Goal: Check status: Check status

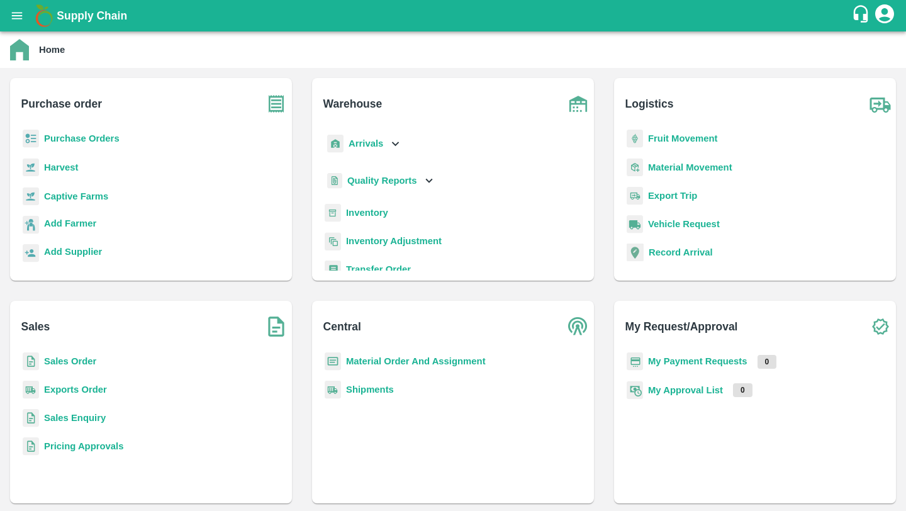
click at [78, 345] on div "Sales Sales Order Exports Order Sales Enquiry Pricing Approvals" at bounding box center [151, 402] width 282 height 203
click at [78, 361] on b "Sales Order" at bounding box center [70, 361] width 52 height 10
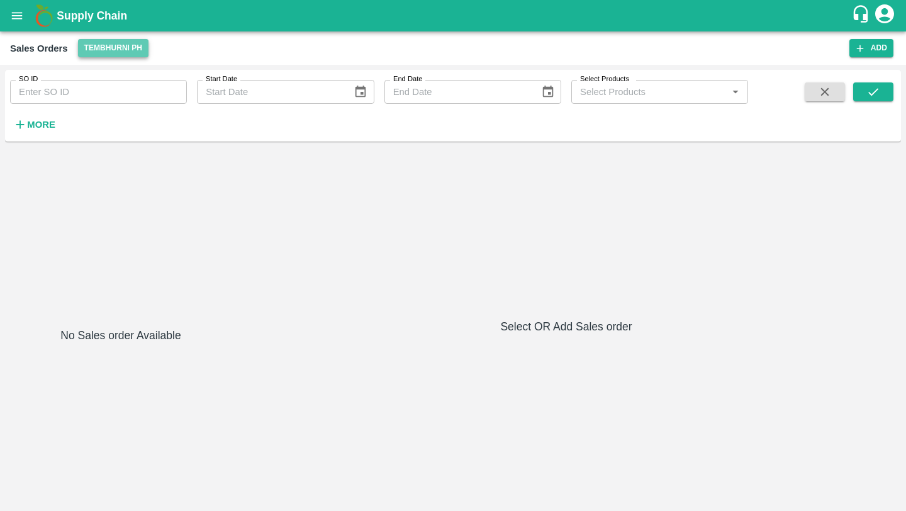
click at [109, 54] on button "Tembhurni PH" at bounding box center [113, 48] width 70 height 18
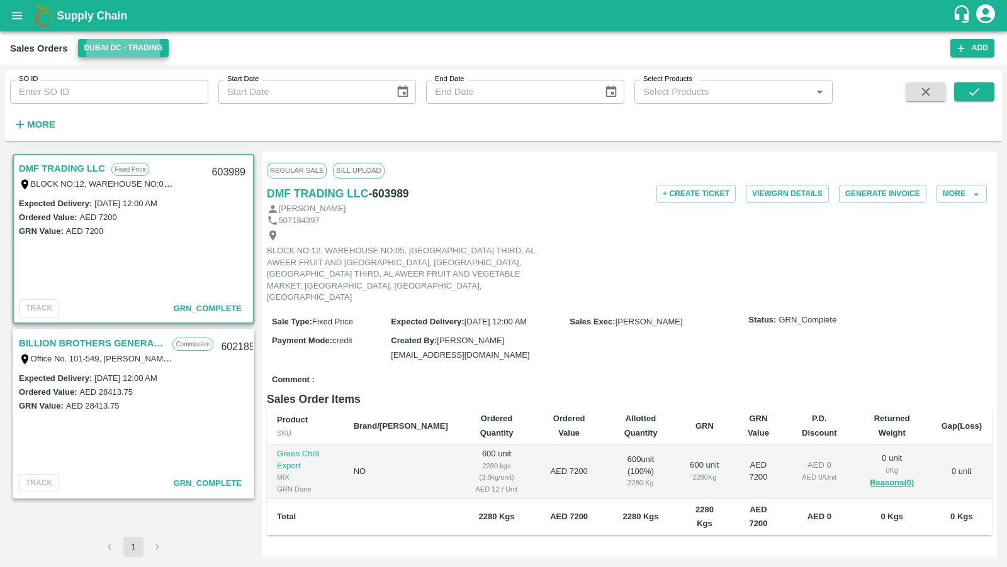
scroll to position [94, 0]
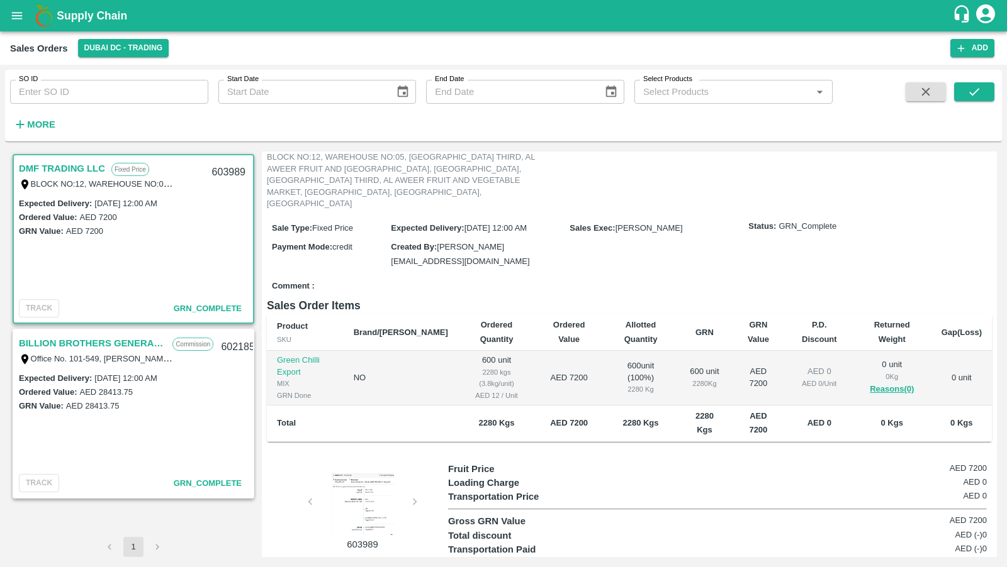
click at [366, 477] on div at bounding box center [362, 503] width 94 height 63
click at [109, 354] on label "Office No. 101-549, [PERSON_NAME] [PERSON_NAME], , [PERSON_NAME] Real Estate LL…" at bounding box center [470, 359] width 878 height 10
click at [109, 341] on link "BILLION BROTHERS GENERAL TRADING L.L.C" at bounding box center [92, 343] width 147 height 16
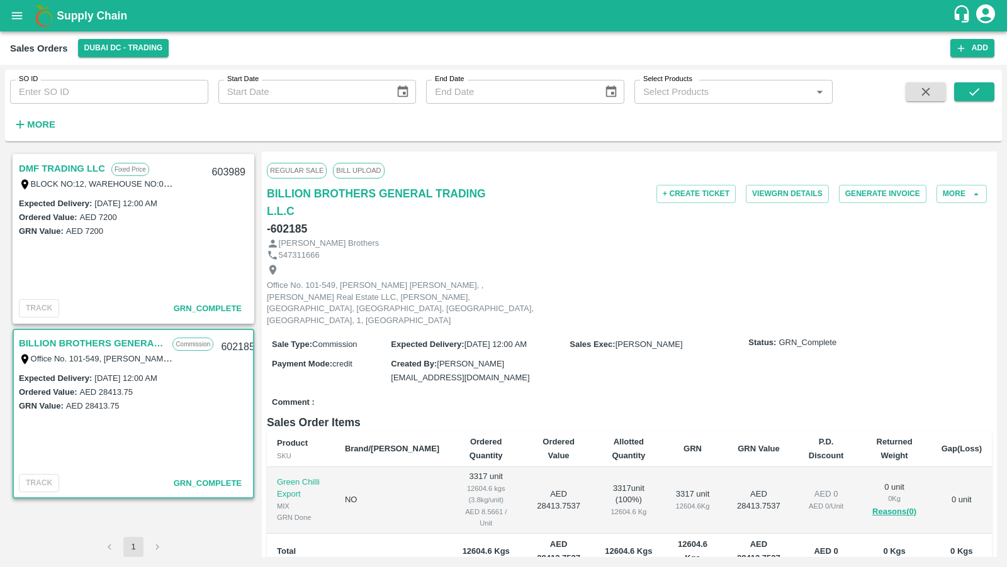
scroll to position [105, 0]
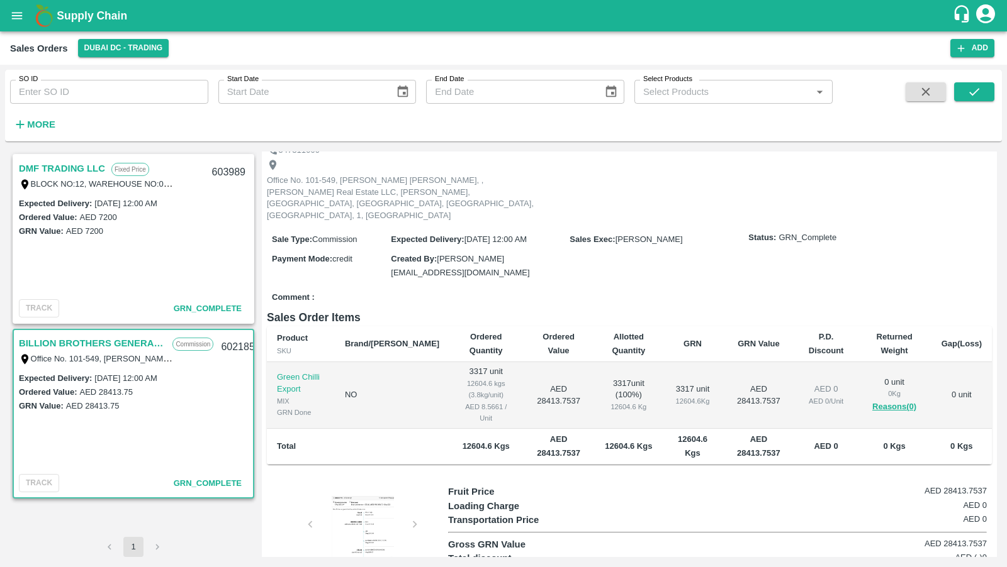
click at [370, 489] on div at bounding box center [362, 526] width 94 height 63
click at [64, 170] on link "DMF TRADING LLC" at bounding box center [62, 168] width 86 height 16
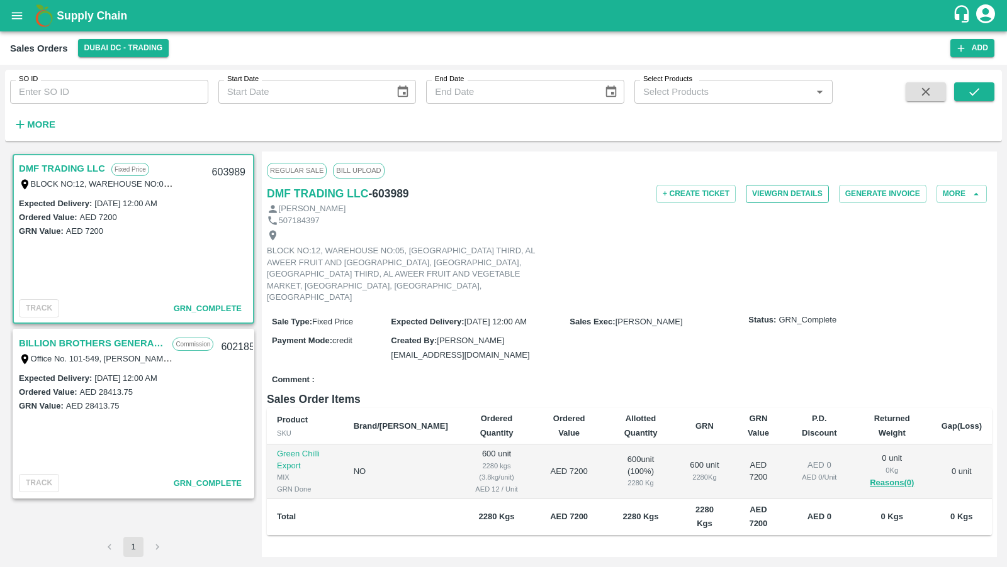
click at [759, 199] on button "View GRN Details" at bounding box center [787, 194] width 83 height 18
click at [91, 348] on link "BILLION BROTHERS GENERAL TRADING L.L.C" at bounding box center [92, 343] width 147 height 16
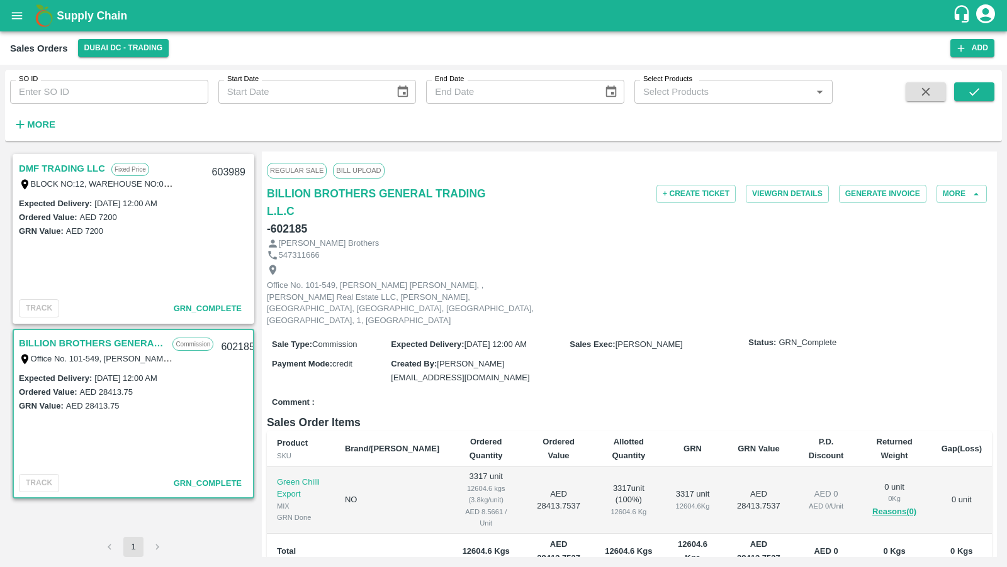
click at [75, 175] on link "DMF TRADING LLC" at bounding box center [62, 168] width 86 height 16
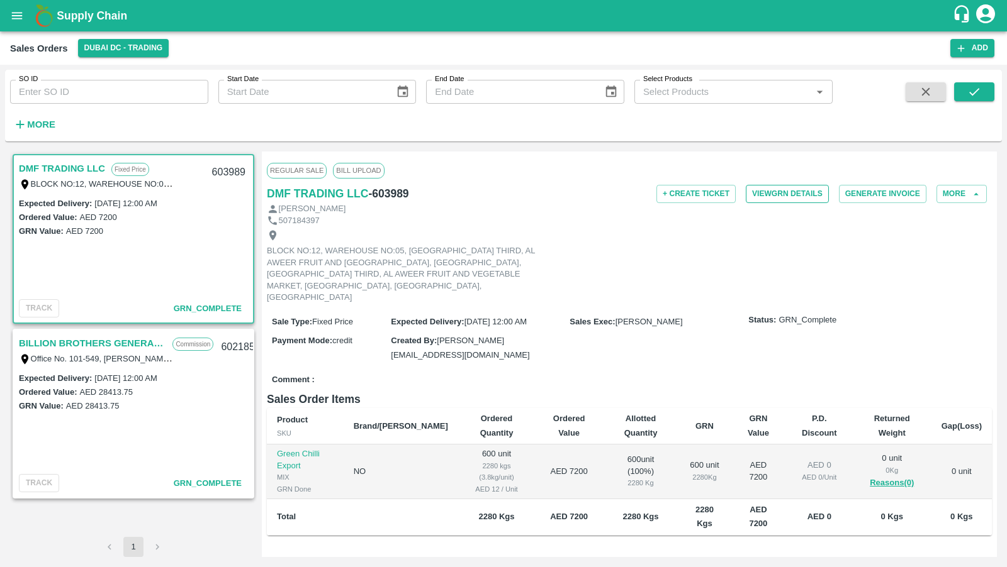
click at [780, 192] on button "View GRN Details" at bounding box center [787, 194] width 83 height 18
click at [64, 345] on link "BILLION BROTHERS GENERAL TRADING L.L.C" at bounding box center [92, 343] width 147 height 16
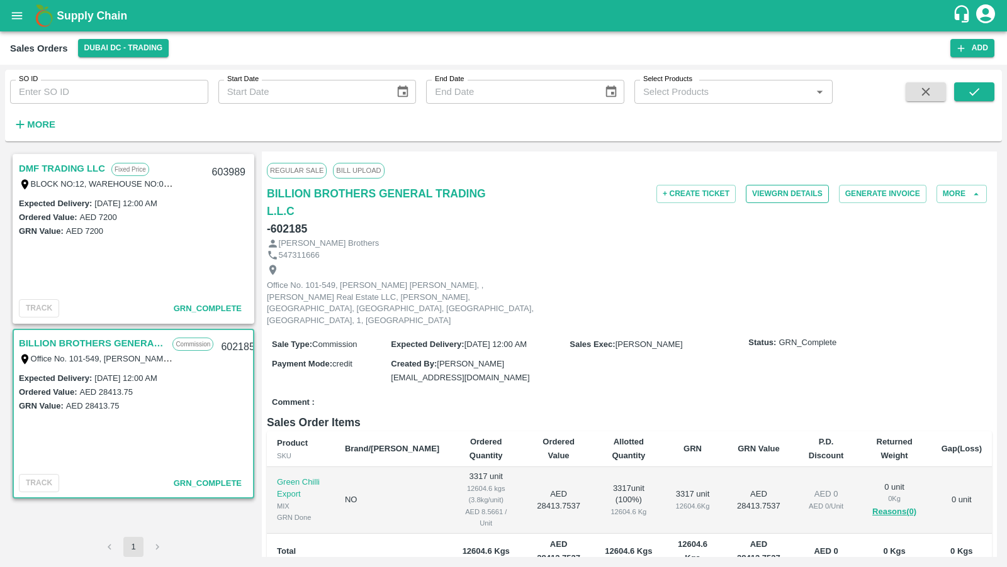
click at [791, 196] on button "View GRN Details" at bounding box center [787, 194] width 83 height 18
